Goal: Task Accomplishment & Management: Manage account settings

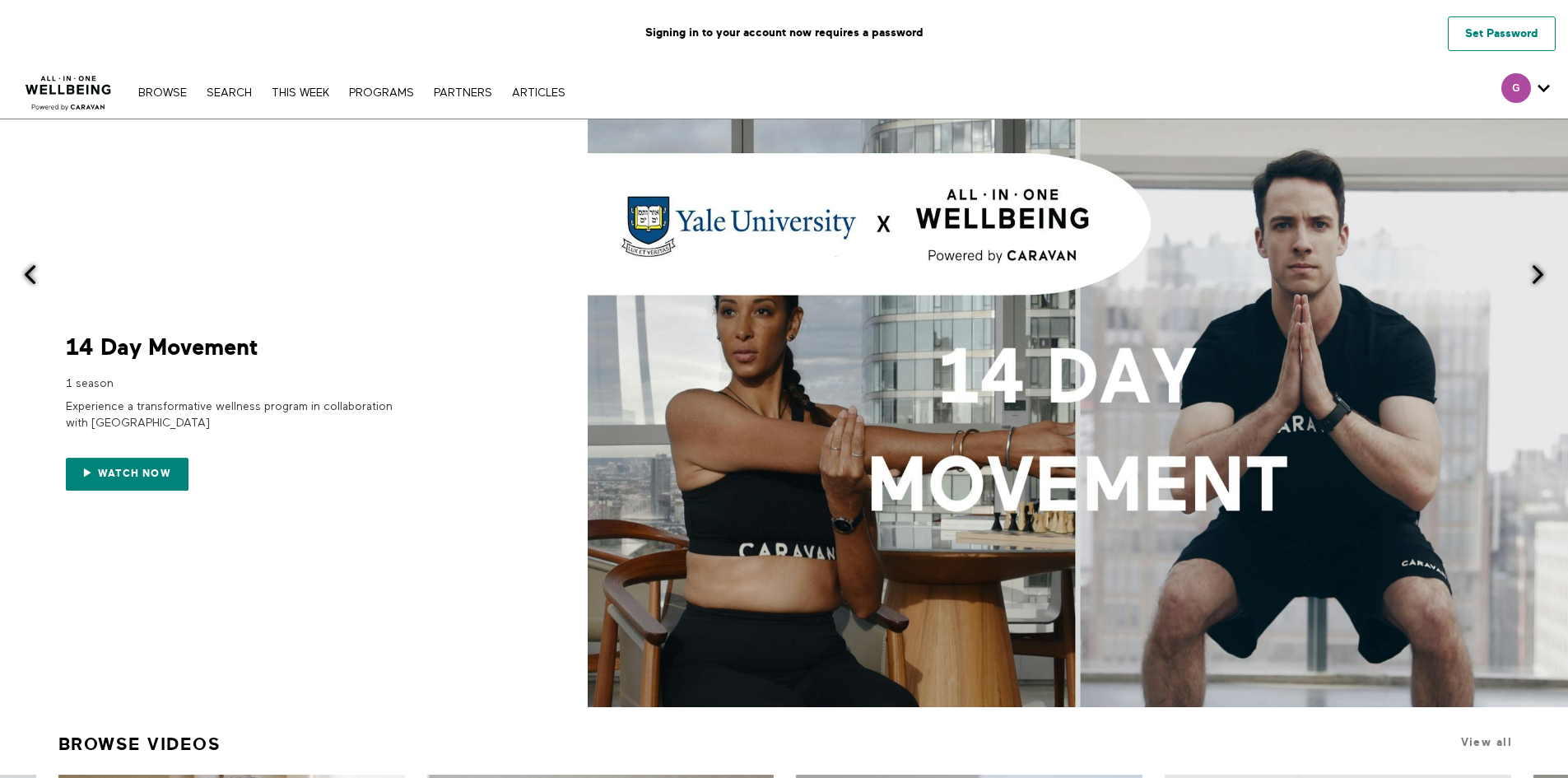
click at [1509, 35] on link "Set Password" at bounding box center [1502, 34] width 108 height 35
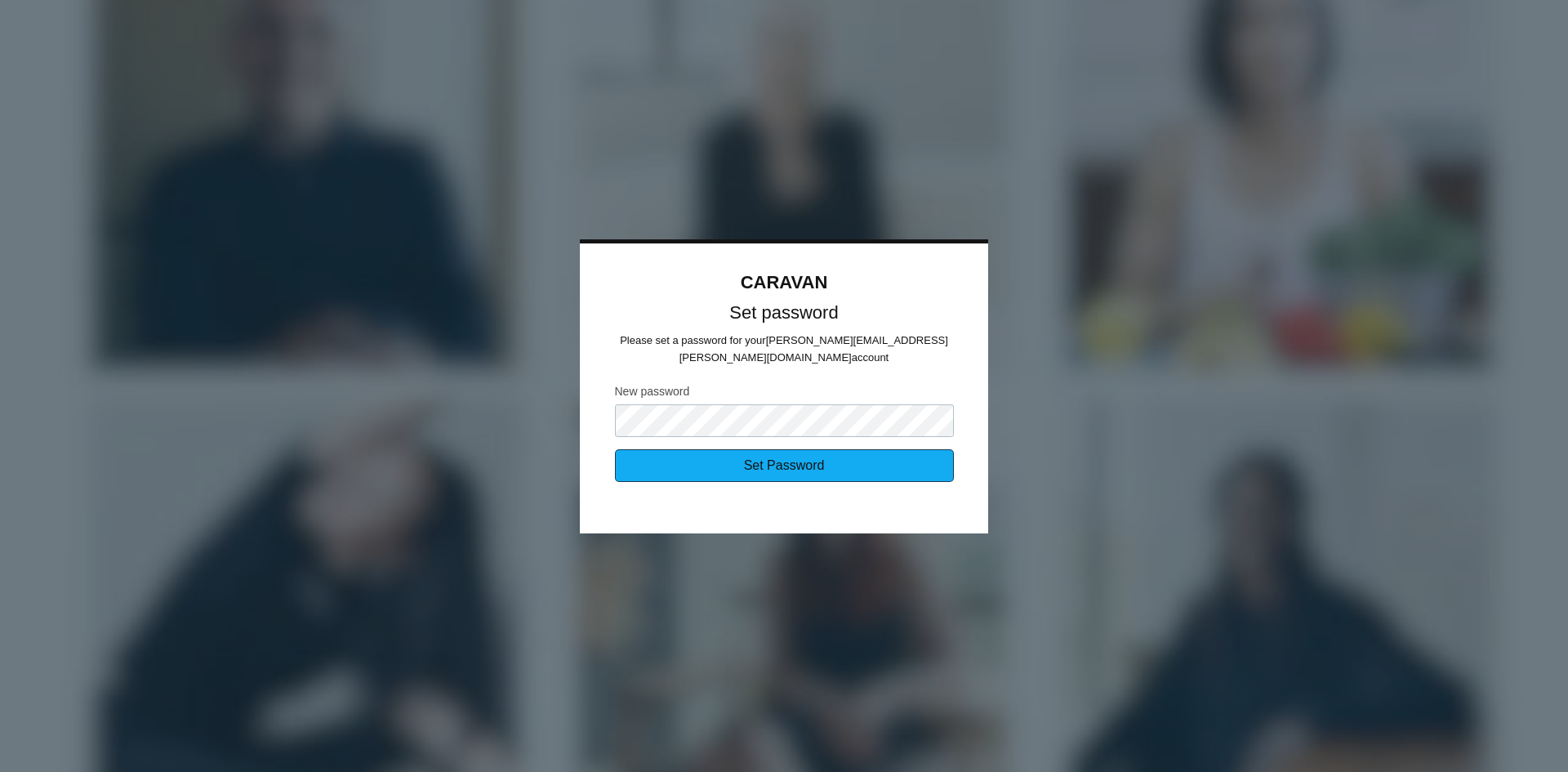
click at [823, 463] on input "Set Password" at bounding box center [784, 465] width 339 height 32
type input "Sending..."
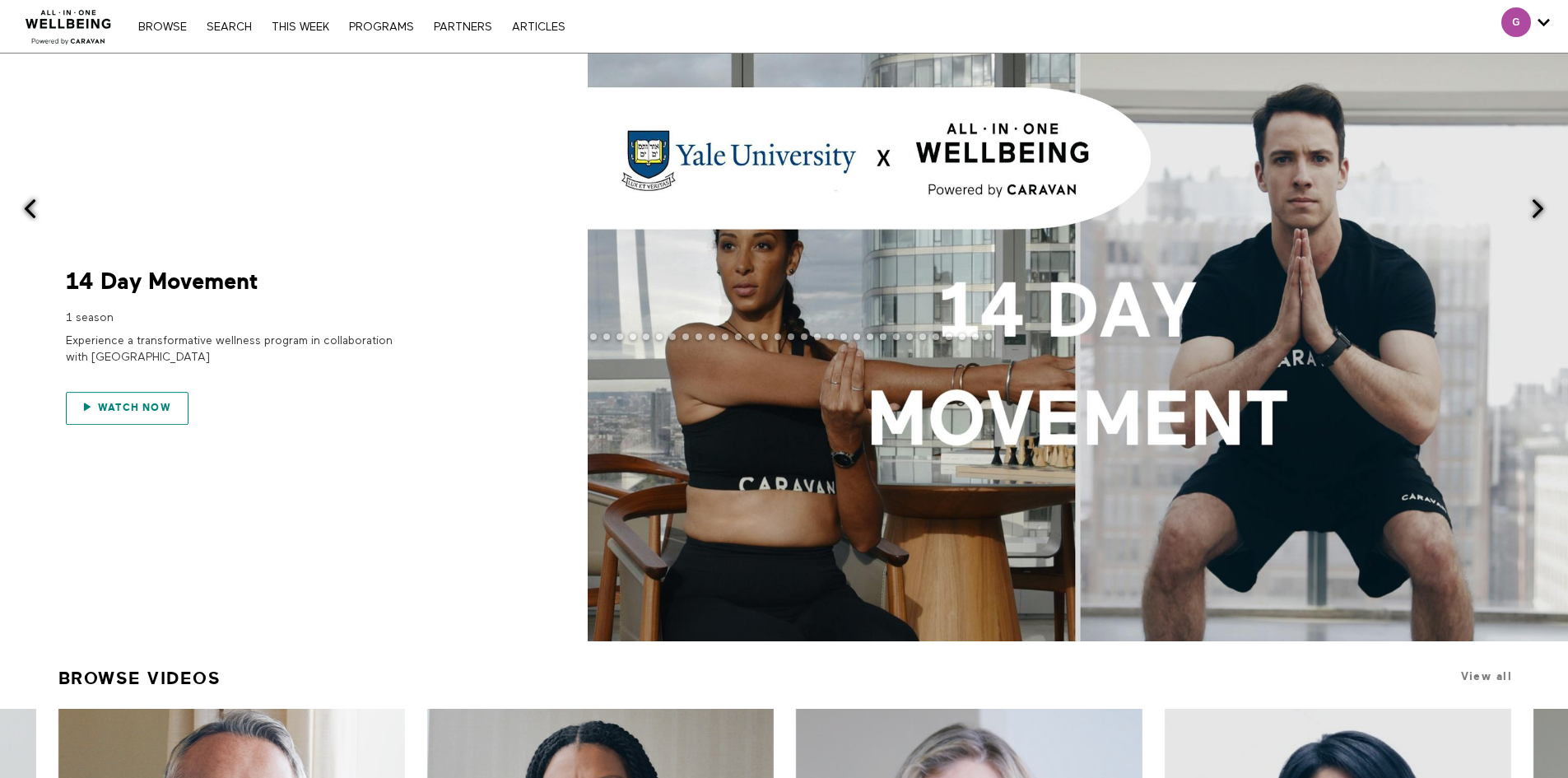
drag, startPoint x: 156, startPoint y: 411, endPoint x: 185, endPoint y: 410, distance: 29.0
click at [155, 410] on span "Watch now" at bounding box center [135, 407] width 73 height 12
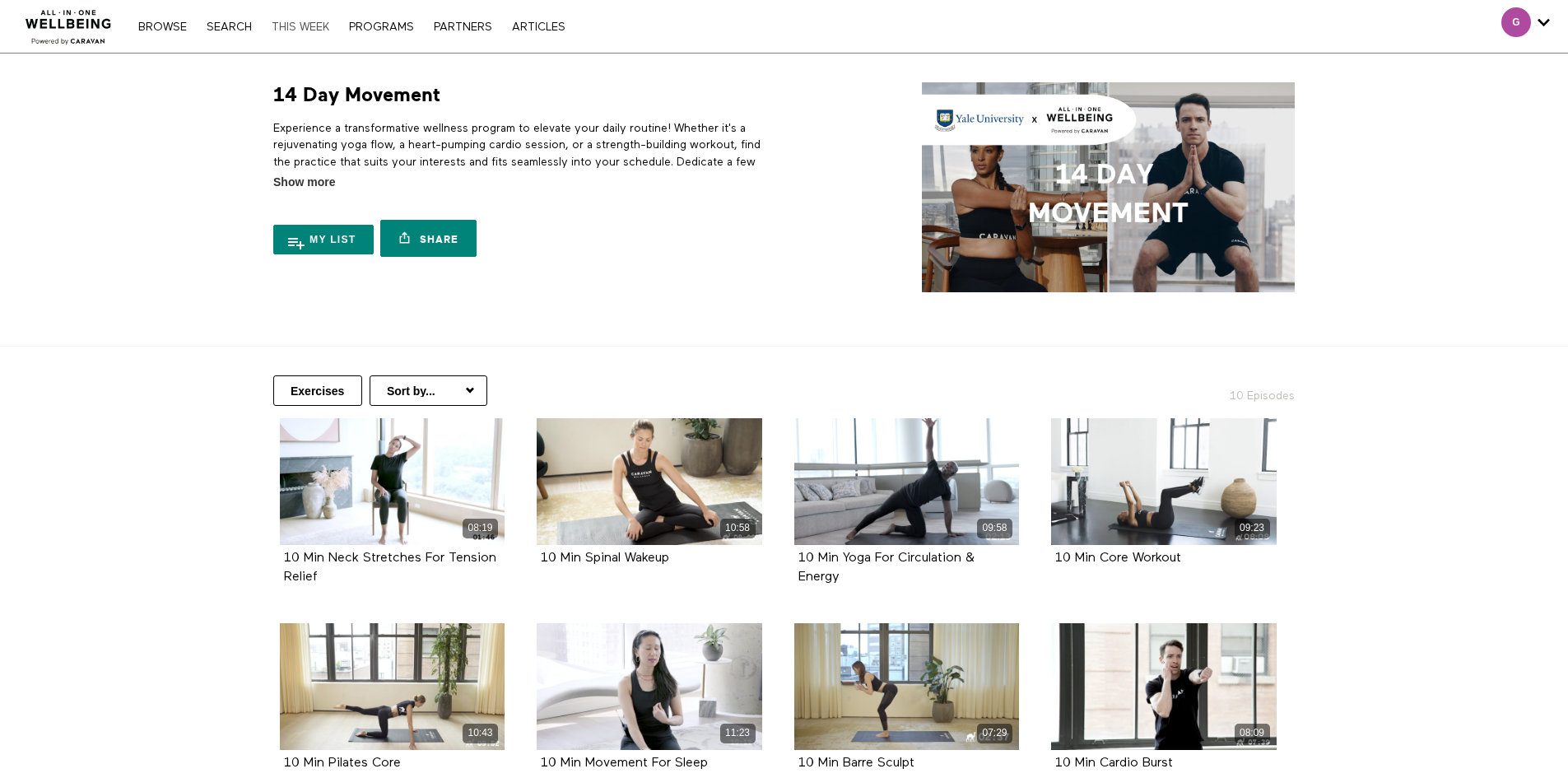
click at [311, 25] on link "THIS WEEK" at bounding box center [301, 27] width 74 height 12
